Goal: Task Accomplishment & Management: Manage account settings

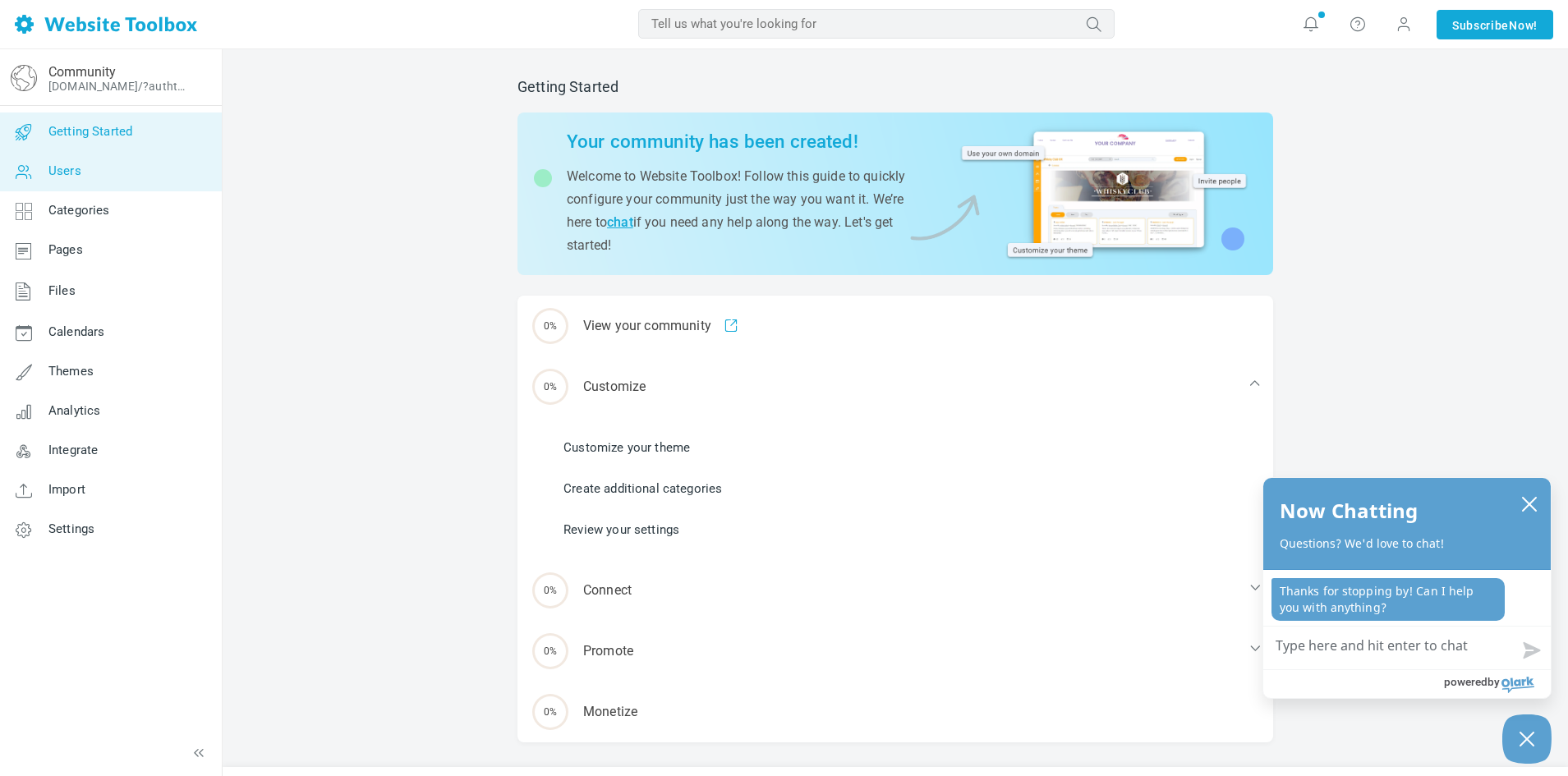
click at [128, 152] on link "Users" at bounding box center [110, 171] width 223 height 39
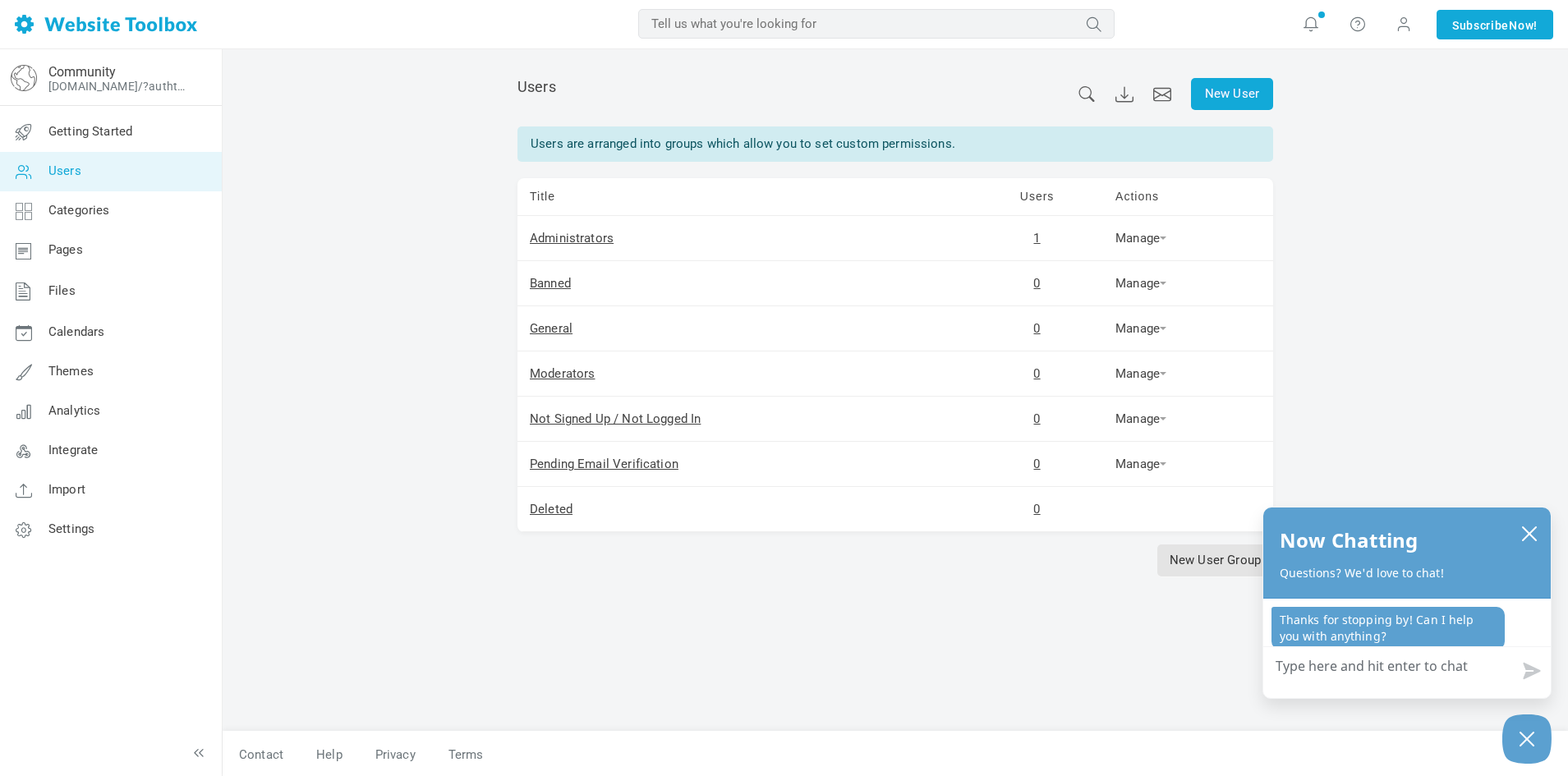
click at [397, 265] on div "New User Users Users are arranged into groups which allow you to set custom per…" at bounding box center [895, 413] width 1345 height 729
click at [1403, 26] on span at bounding box center [1404, 24] width 16 height 18
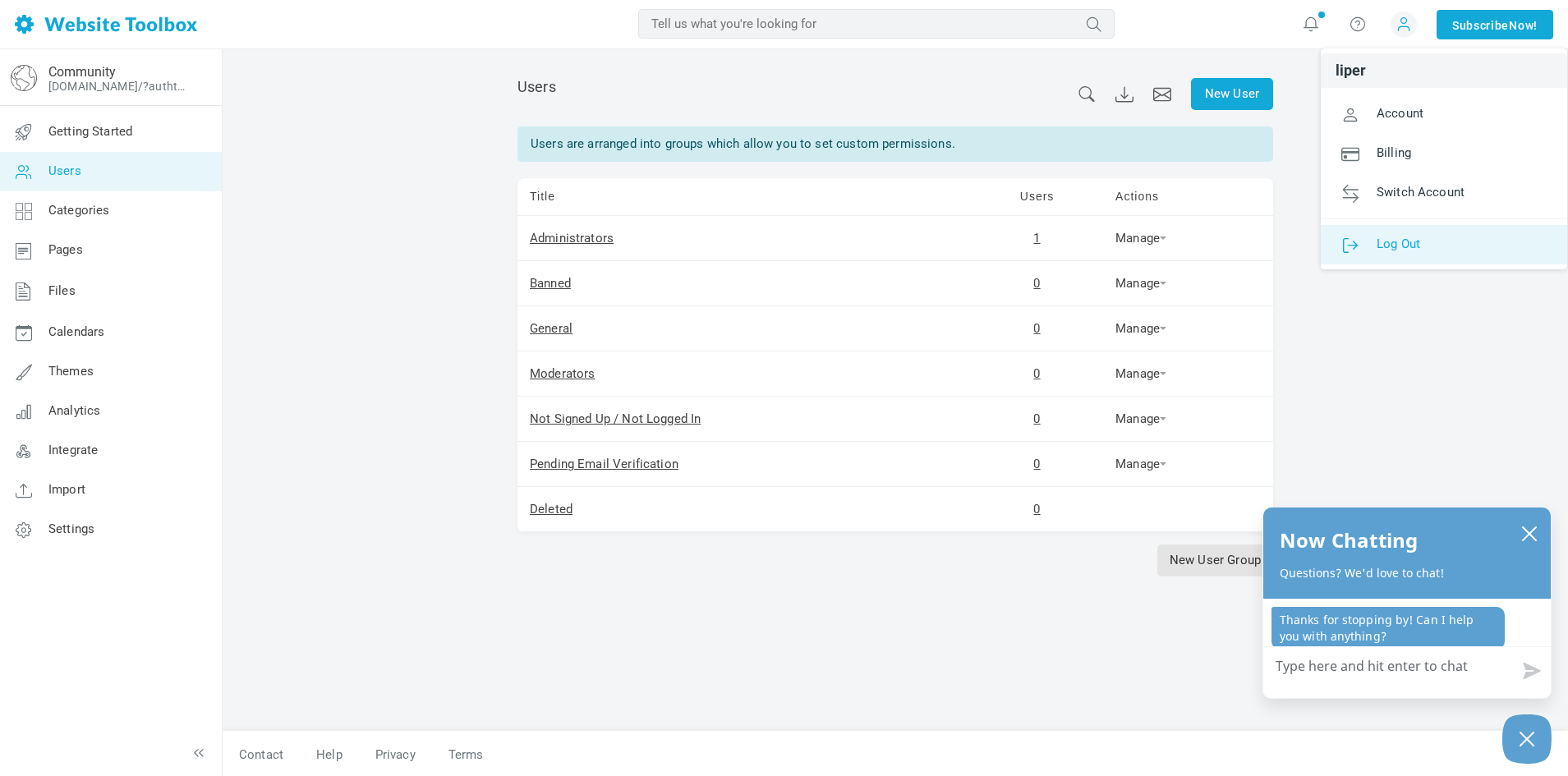
click at [1364, 253] on link "Log Out" at bounding box center [1444, 244] width 246 height 39
